Goal: Task Accomplishment & Management: Complete application form

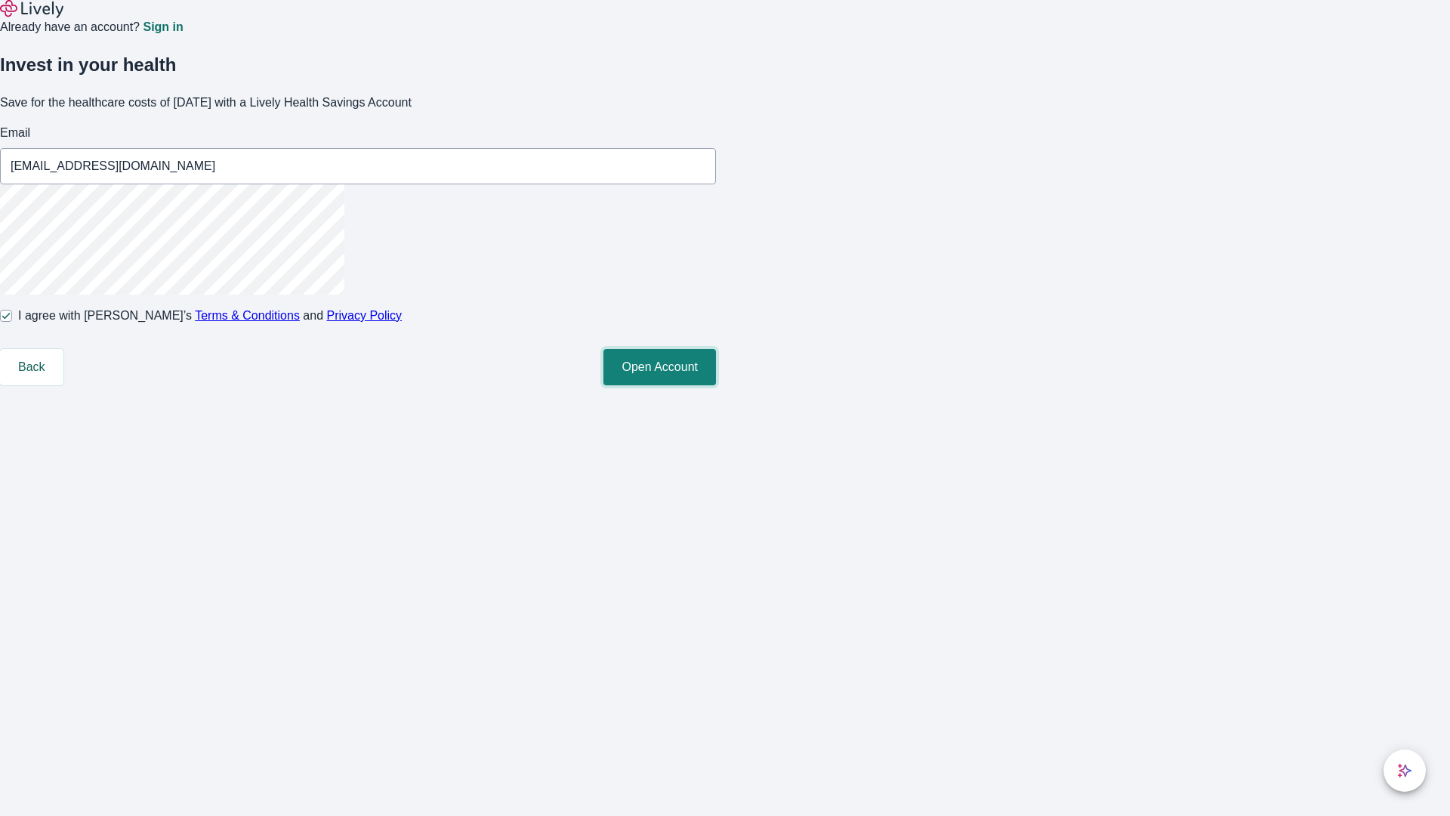
click at [716, 385] on button "Open Account" at bounding box center [660, 367] width 113 height 36
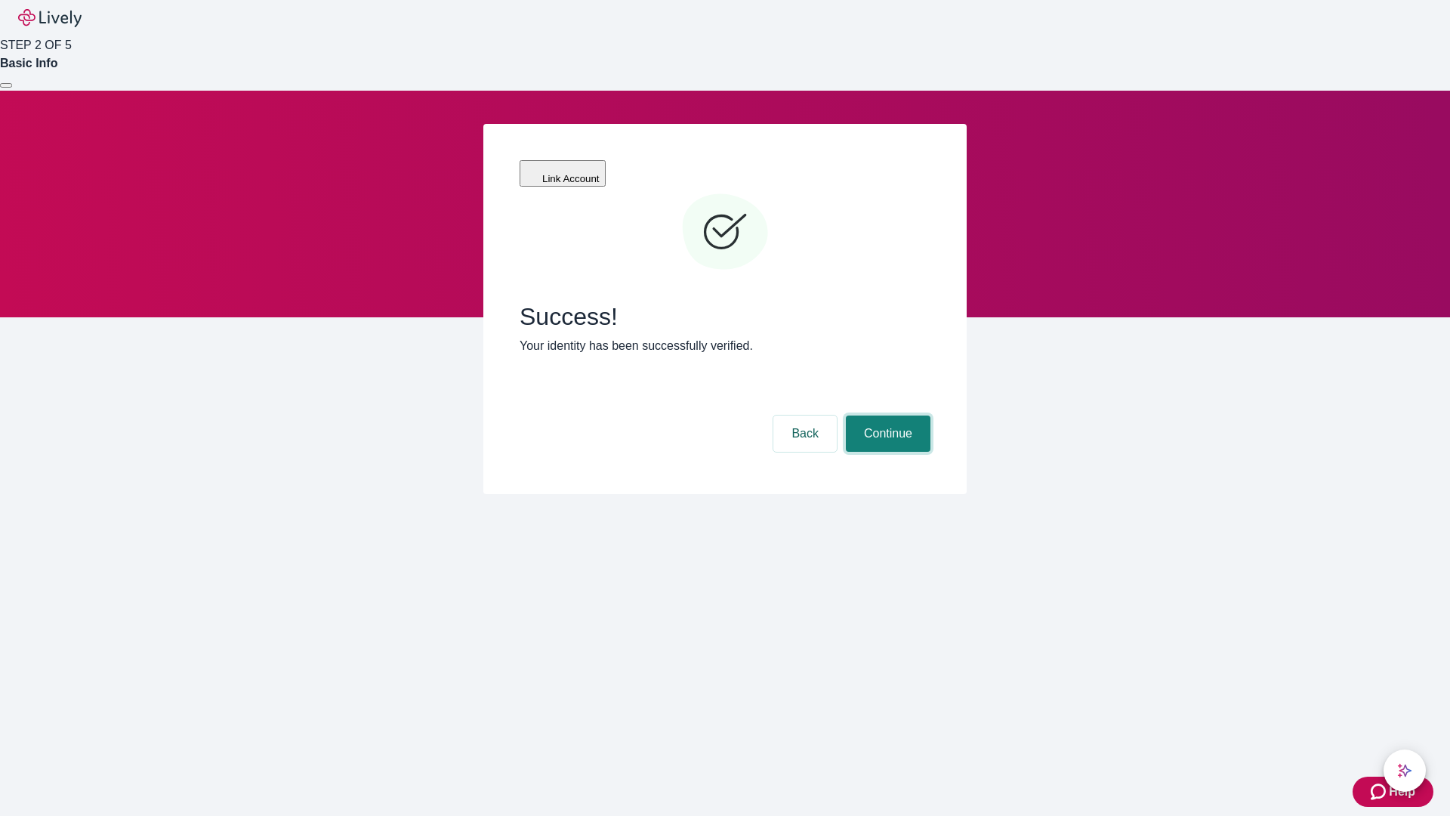
click at [886, 415] on button "Continue" at bounding box center [888, 433] width 85 height 36
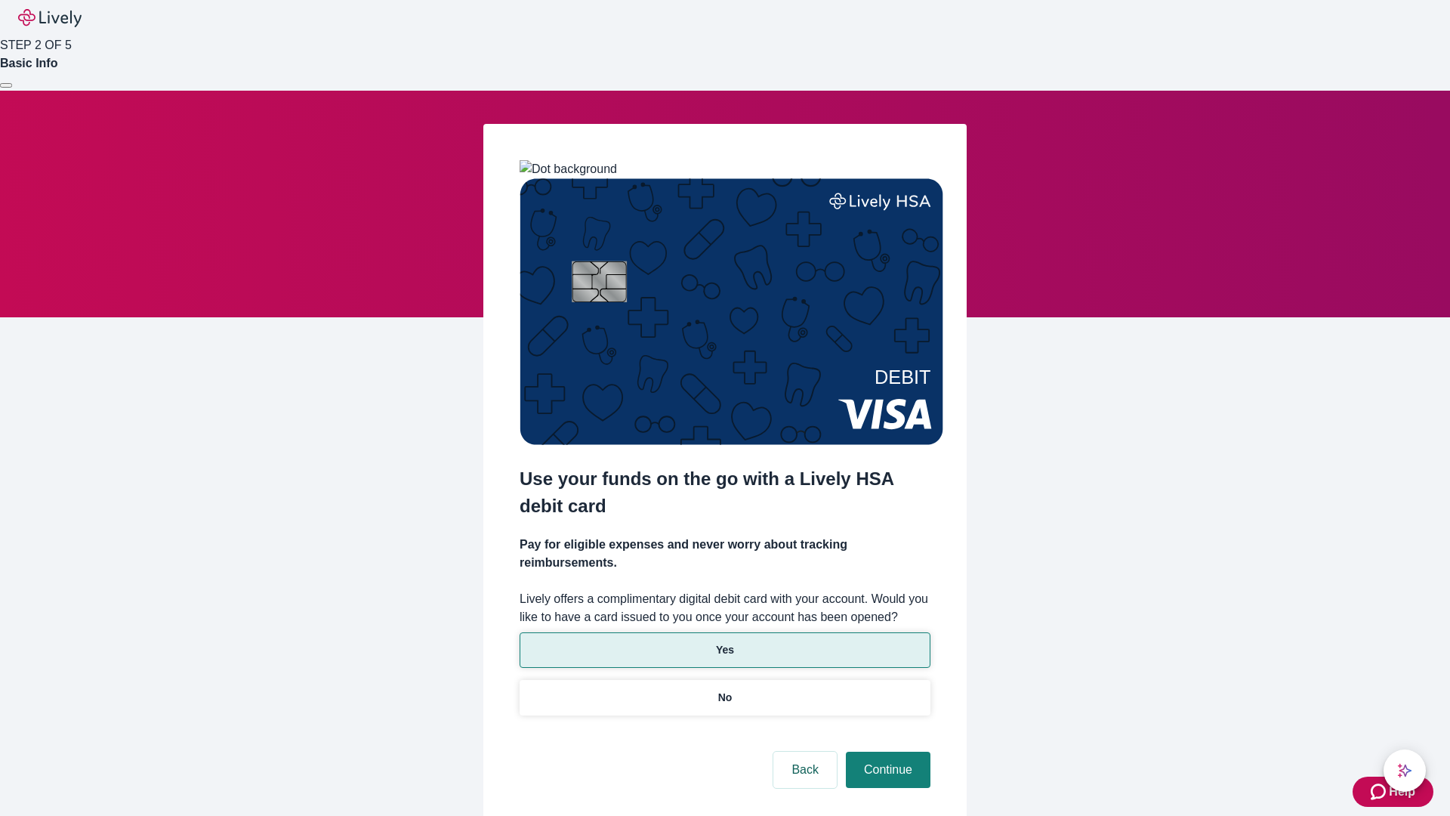
click at [724, 642] on p "Yes" at bounding box center [725, 650] width 18 height 16
click at [886, 752] on button "Continue" at bounding box center [888, 770] width 85 height 36
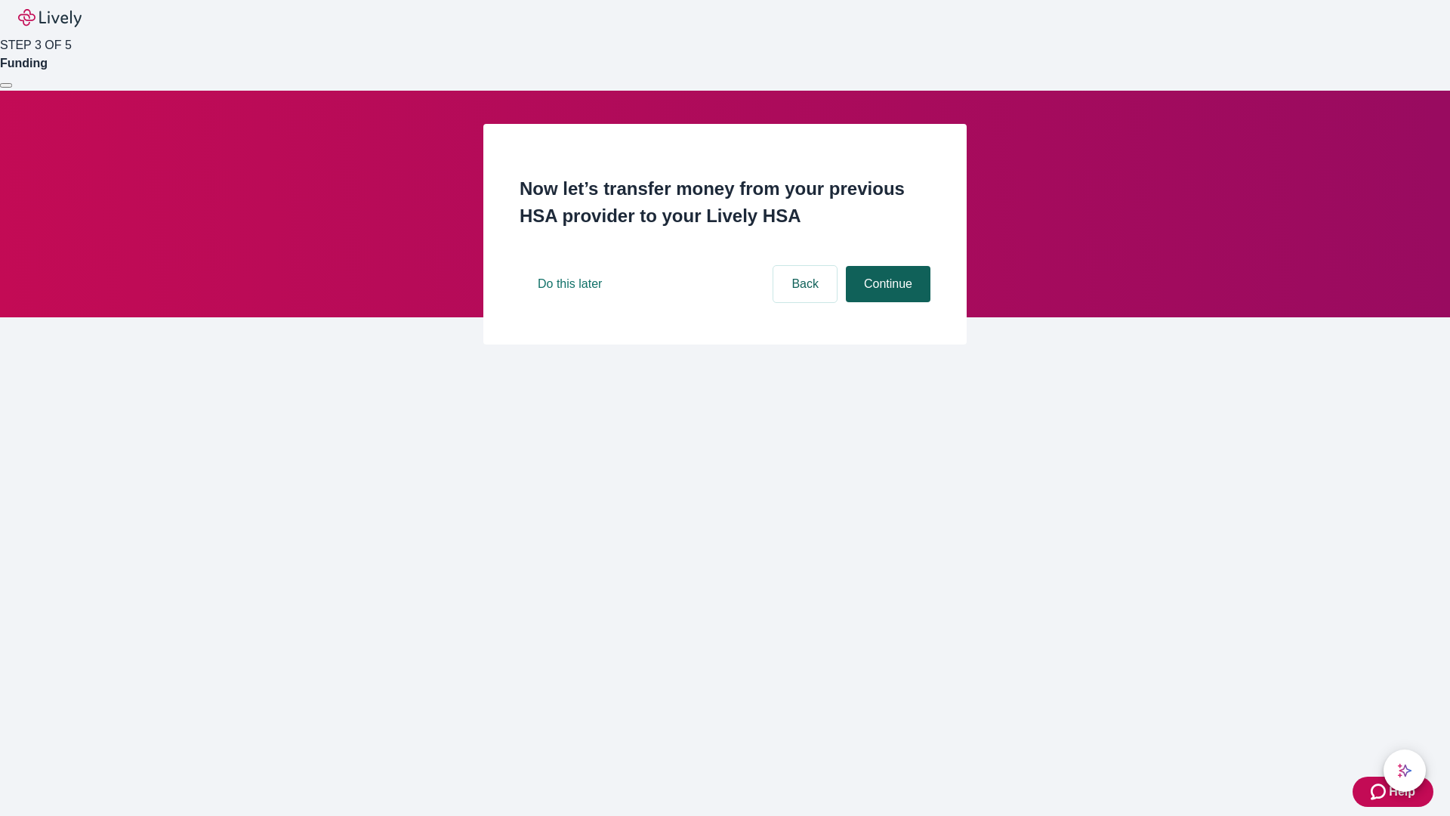
click at [886, 302] on button "Continue" at bounding box center [888, 284] width 85 height 36
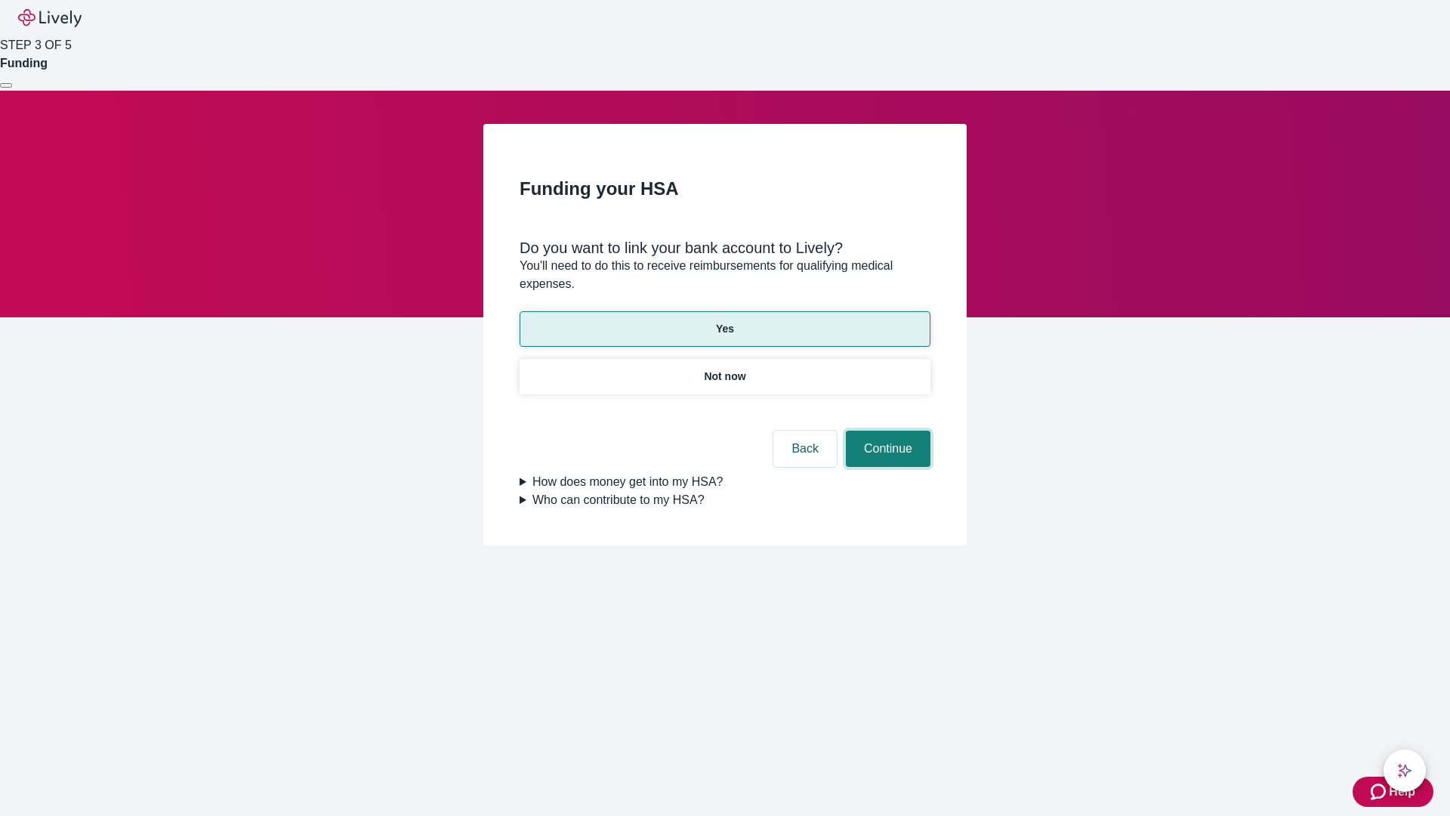
click at [886, 431] on button "Continue" at bounding box center [888, 449] width 85 height 36
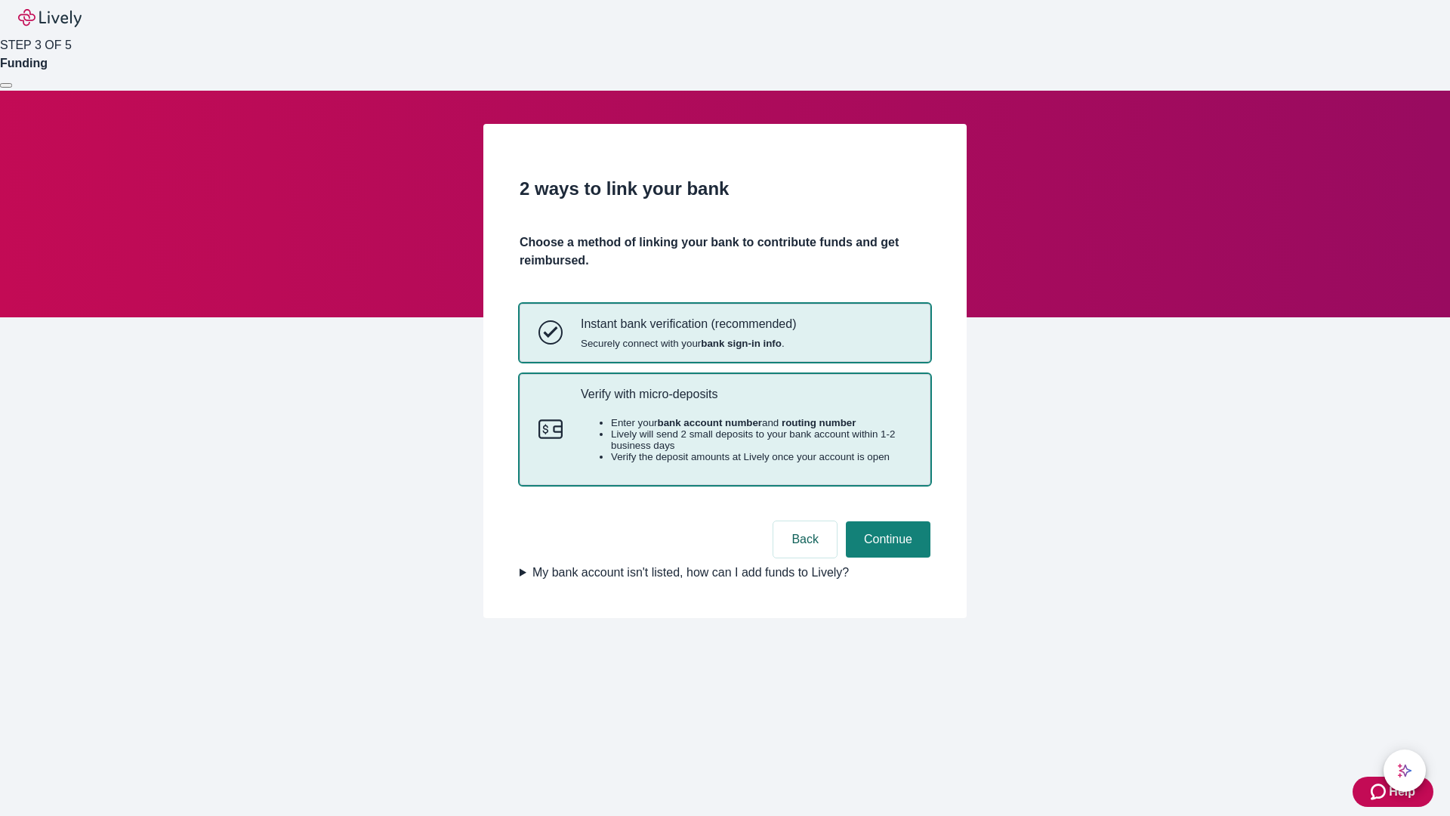
click at [746, 401] on p "Verify with micro-deposits" at bounding box center [746, 394] width 331 height 14
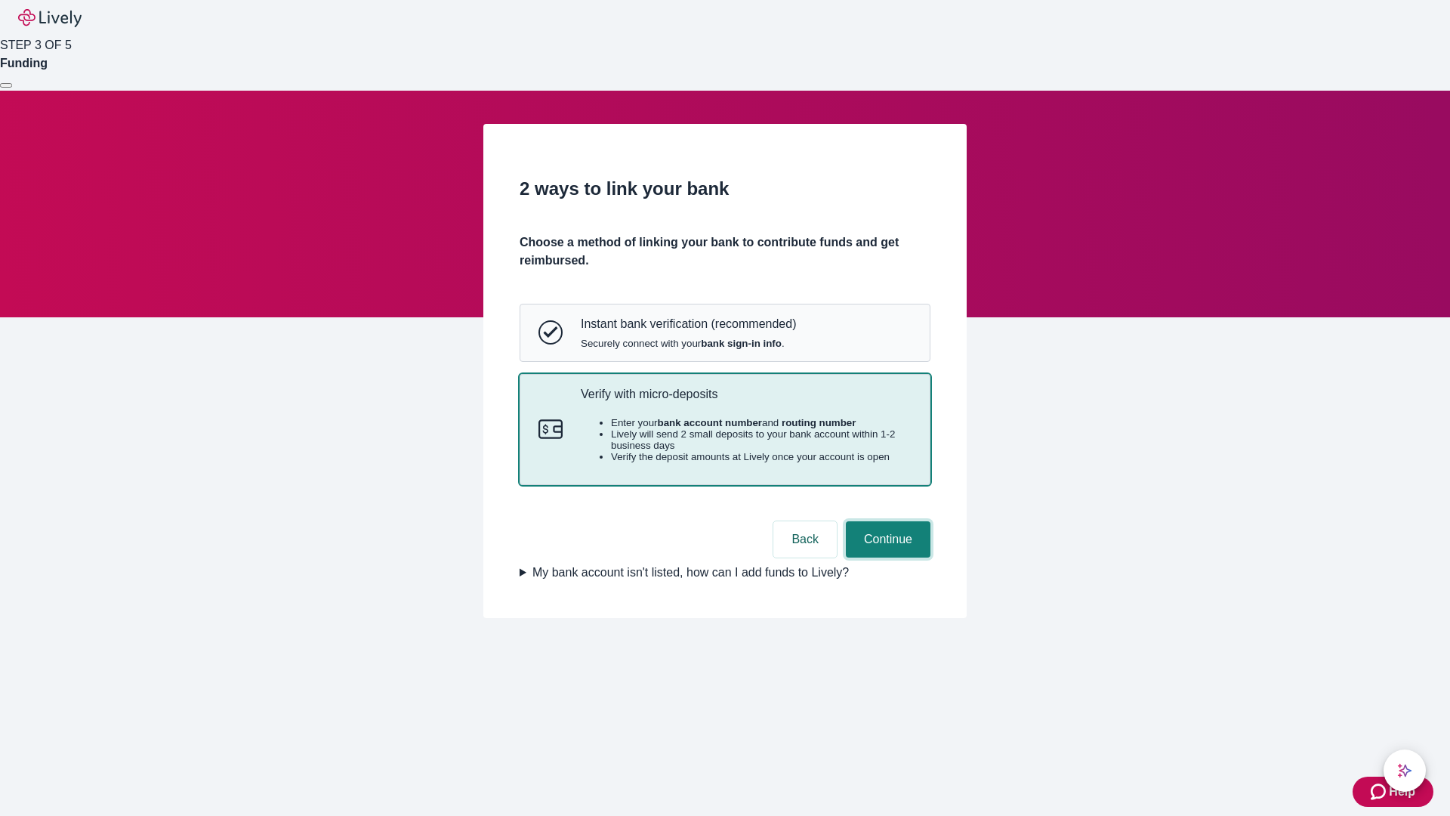
click at [886, 557] on button "Continue" at bounding box center [888, 539] width 85 height 36
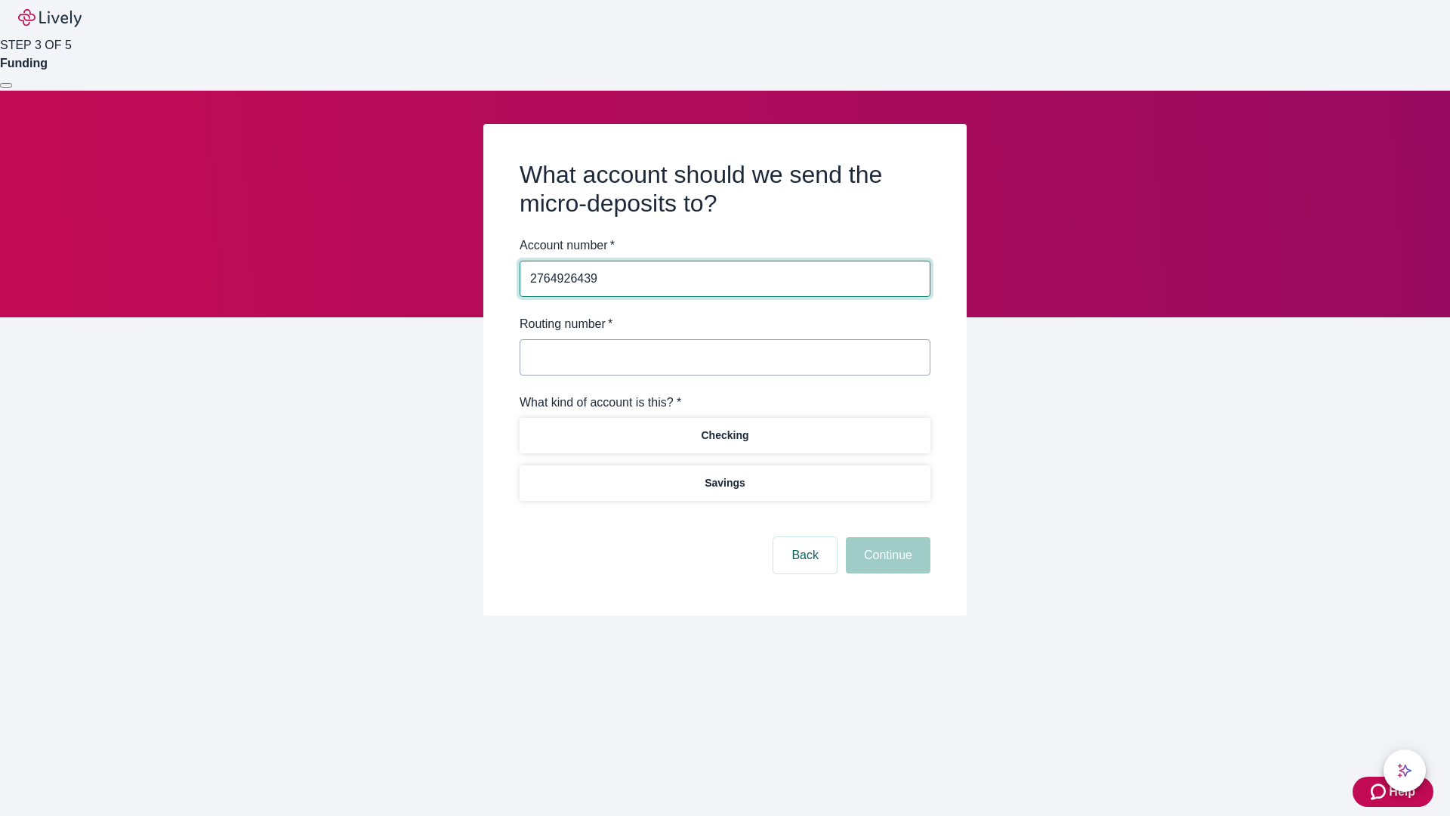
type input "2764926439"
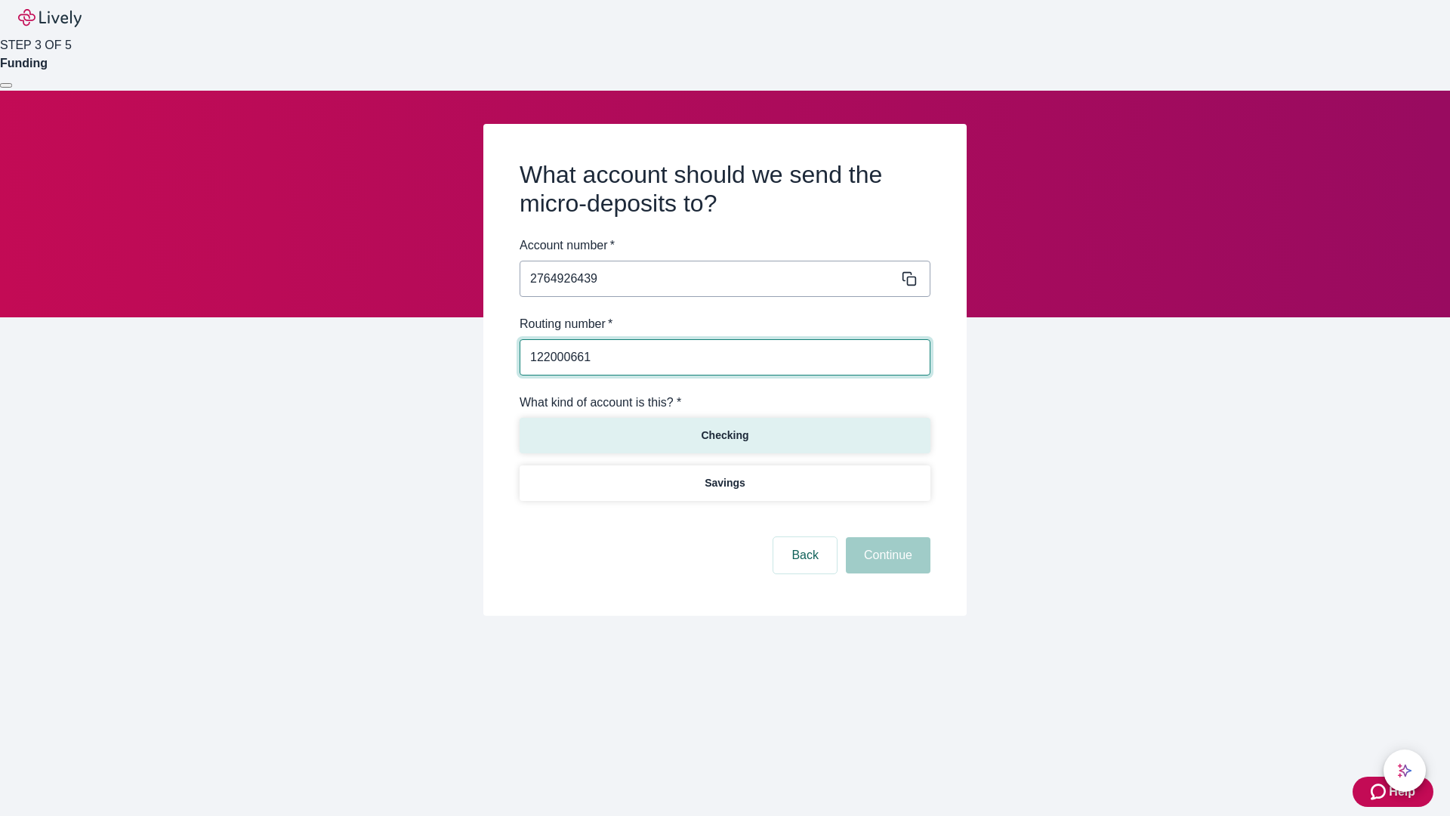
type input "122000661"
click at [724, 434] on p "Checking" at bounding box center [725, 436] width 48 height 16
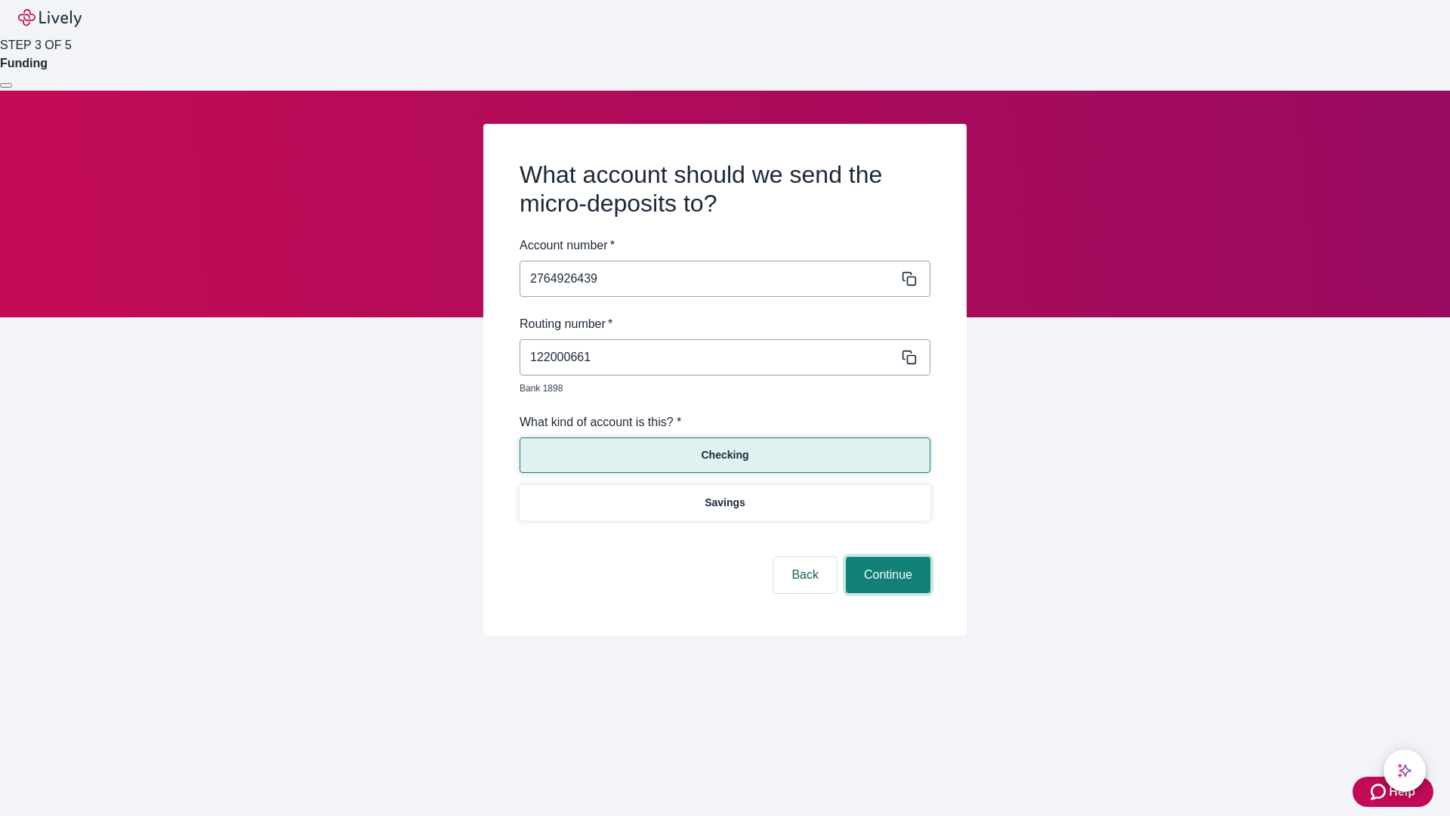
click at [886, 557] on button "Continue" at bounding box center [888, 575] width 85 height 36
